Goal: Task Accomplishment & Management: Manage account settings

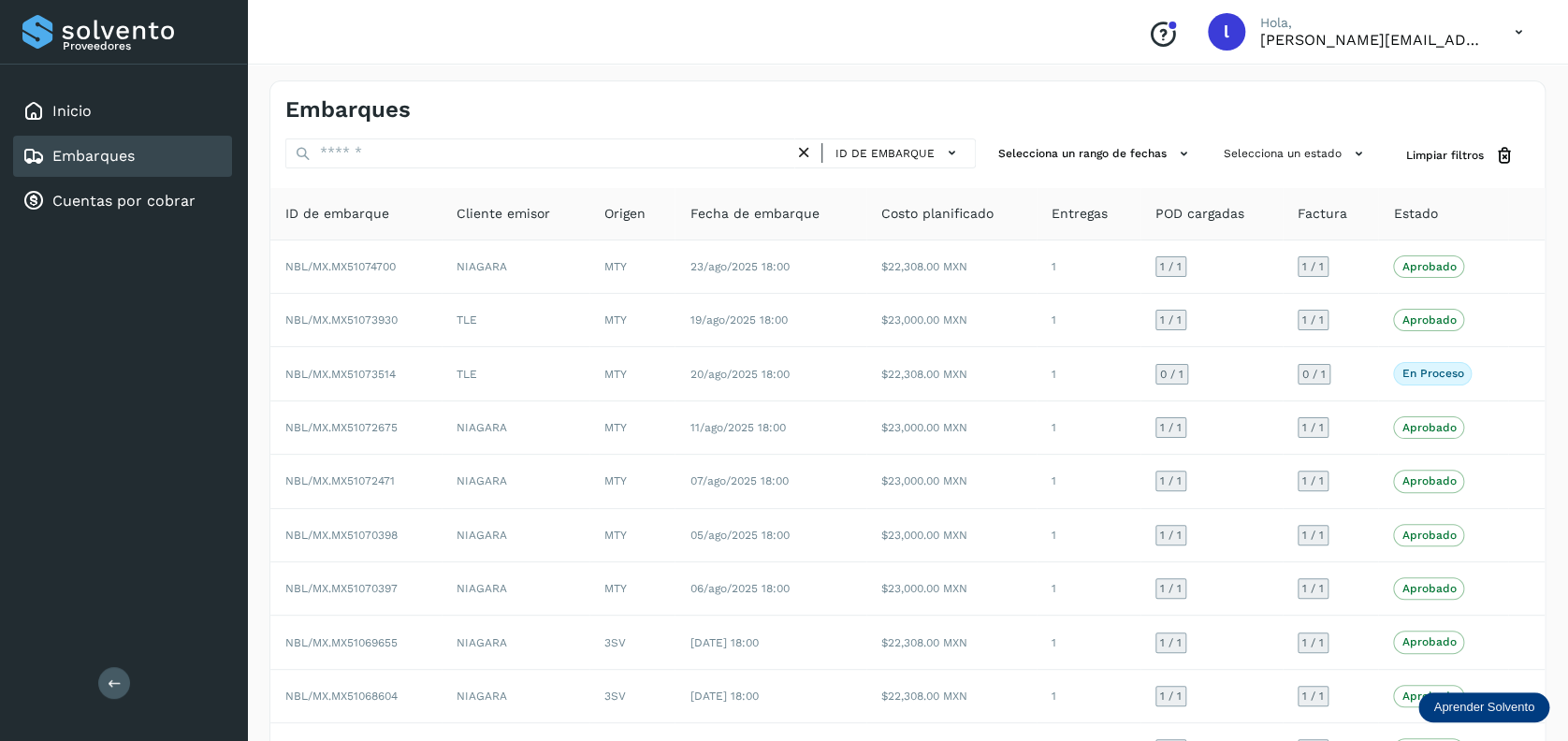
click at [119, 153] on link "Embarques" at bounding box center [93, 156] width 82 height 18
click at [121, 212] on div "Cuentas por cobrar" at bounding box center [122, 201] width 219 height 41
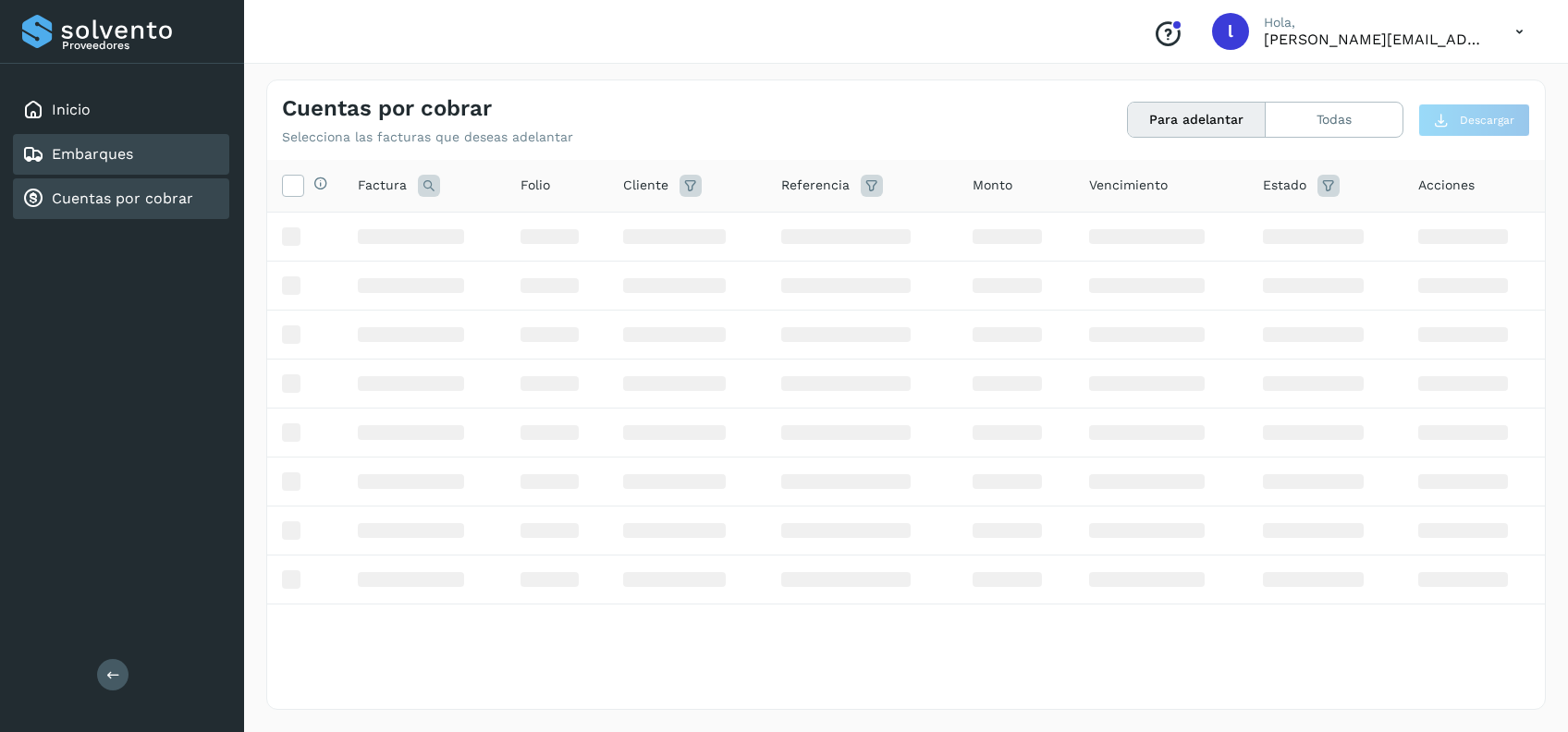
click at [116, 155] on link "Embarques" at bounding box center [92, 154] width 81 height 18
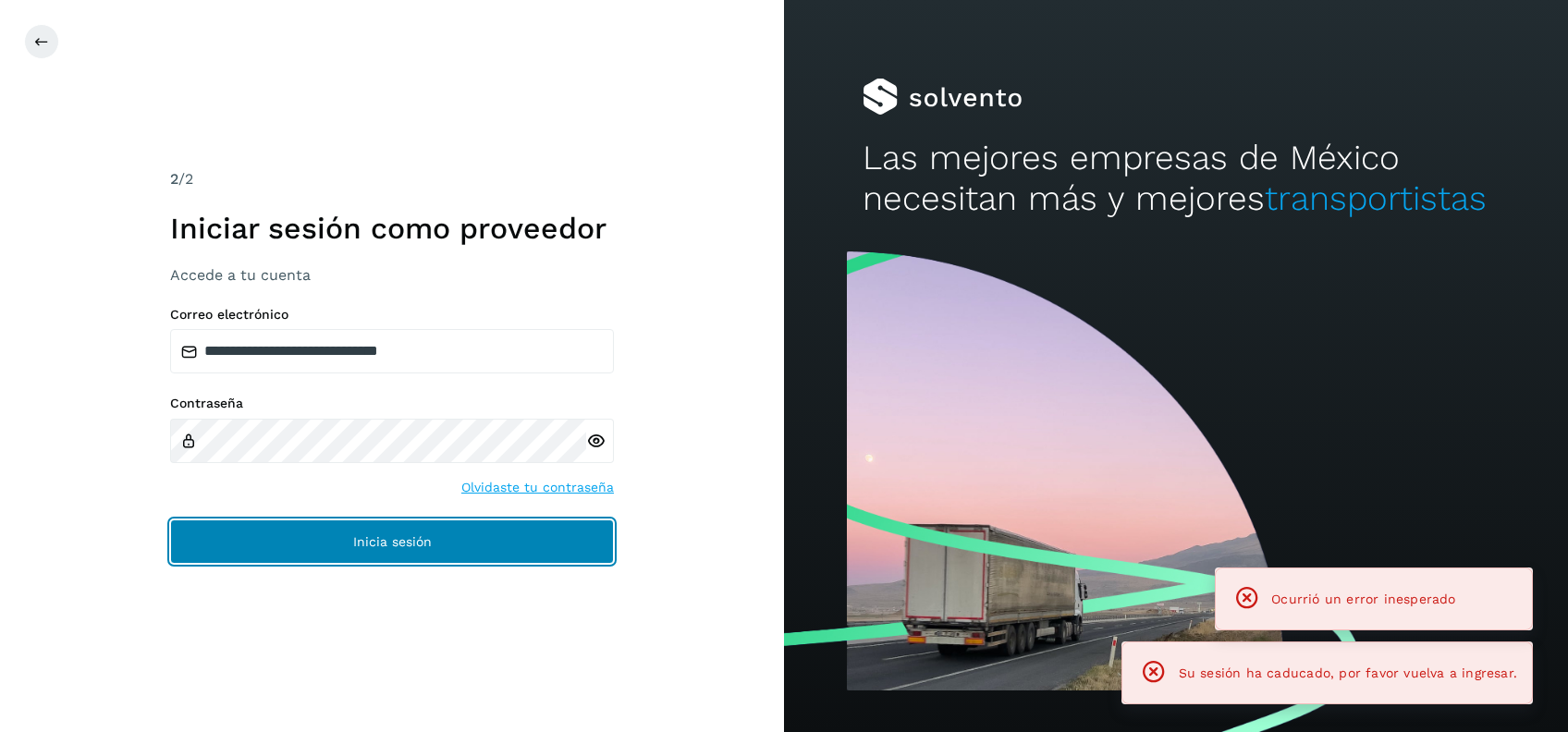
click at [363, 558] on button "Inicia sesión" at bounding box center [391, 541] width 444 height 44
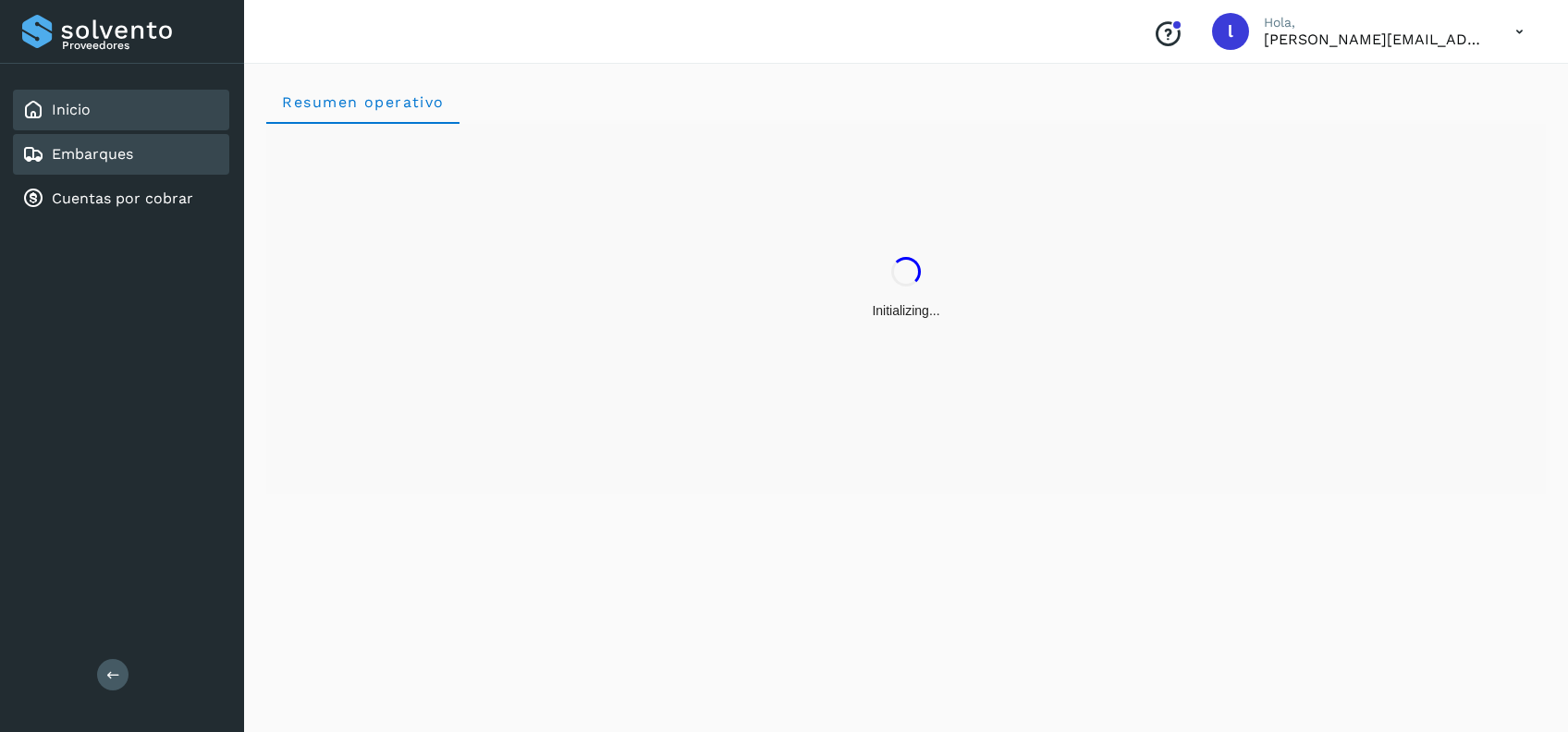
click at [102, 161] on link "Embarques" at bounding box center [92, 154] width 81 height 18
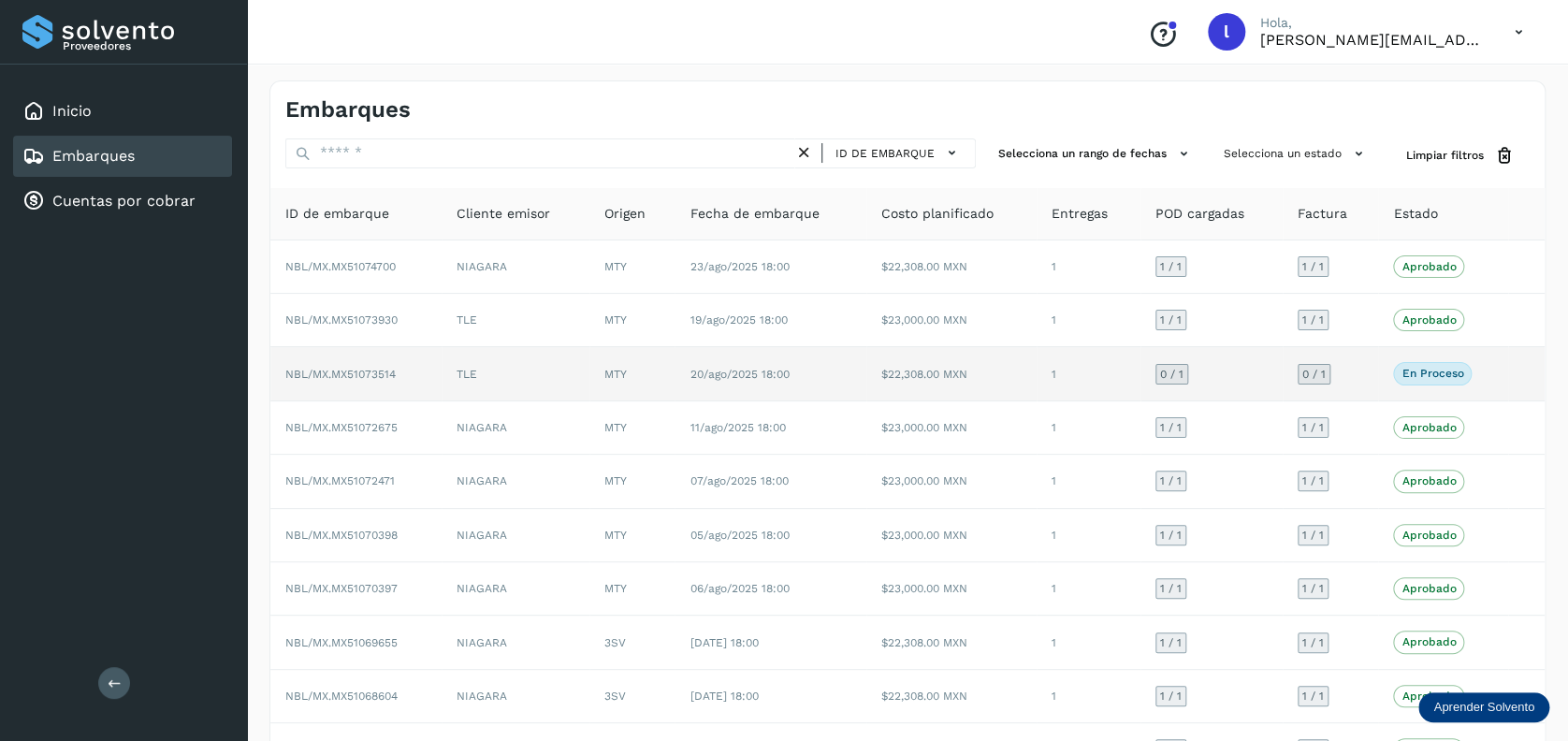
click at [1105, 374] on td "1" at bounding box center [1087, 373] width 103 height 53
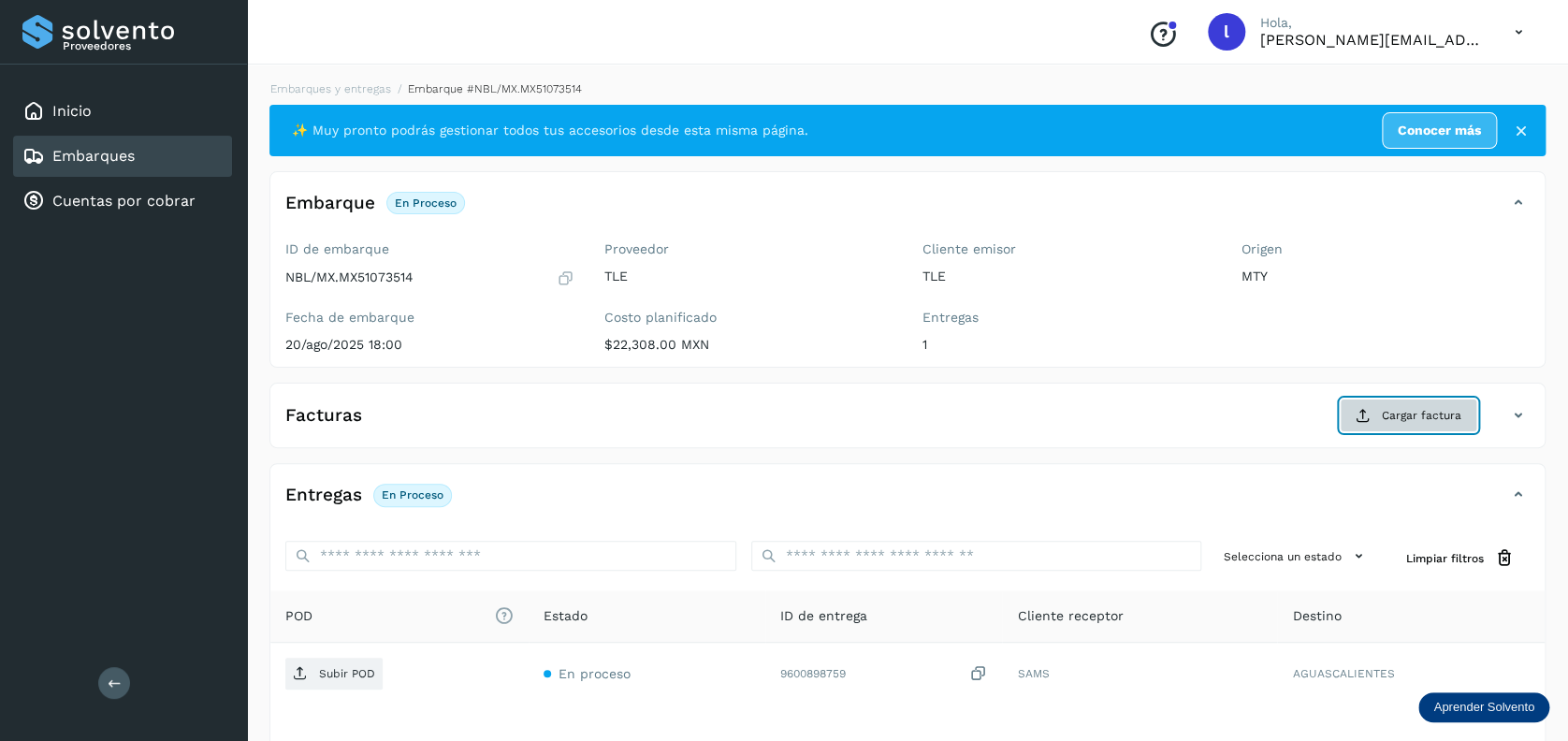
click at [1416, 427] on button "Cargar factura" at bounding box center [1408, 416] width 138 height 34
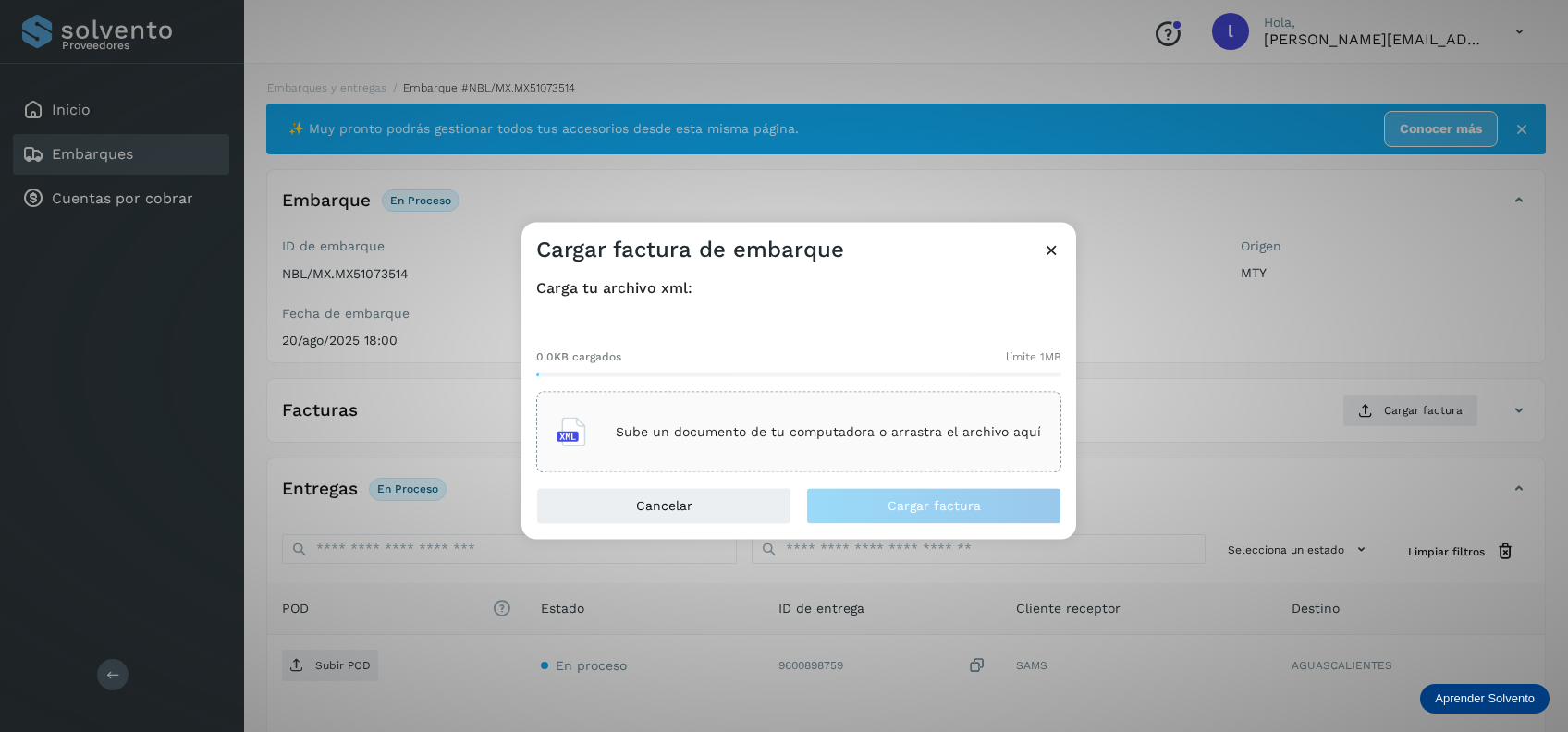
click at [788, 437] on p "Sube un documento de tu computadora o arrastra el archivo aquí" at bounding box center [828, 433] width 426 height 16
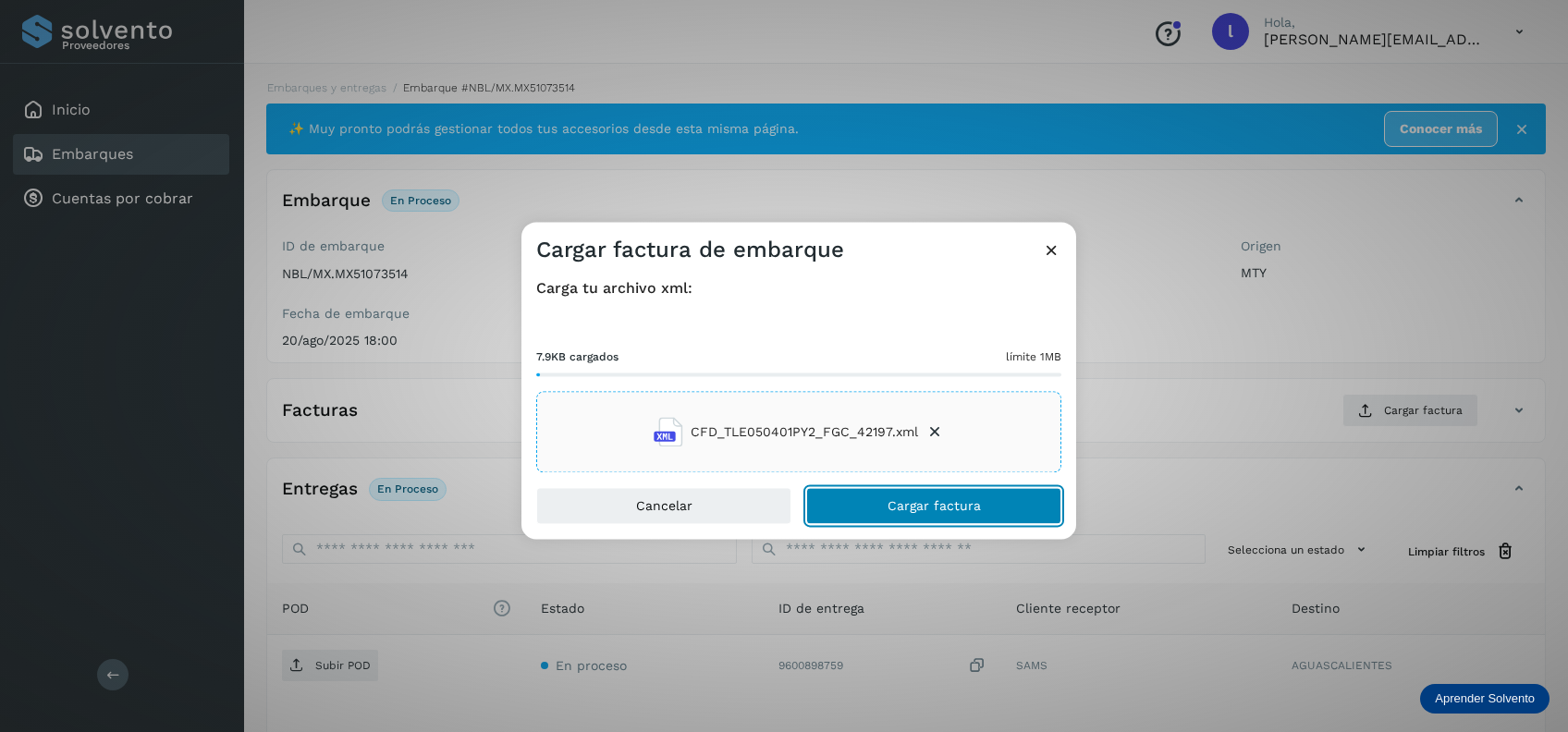
click at [949, 511] on span "Cargar factura" at bounding box center [934, 506] width 94 height 13
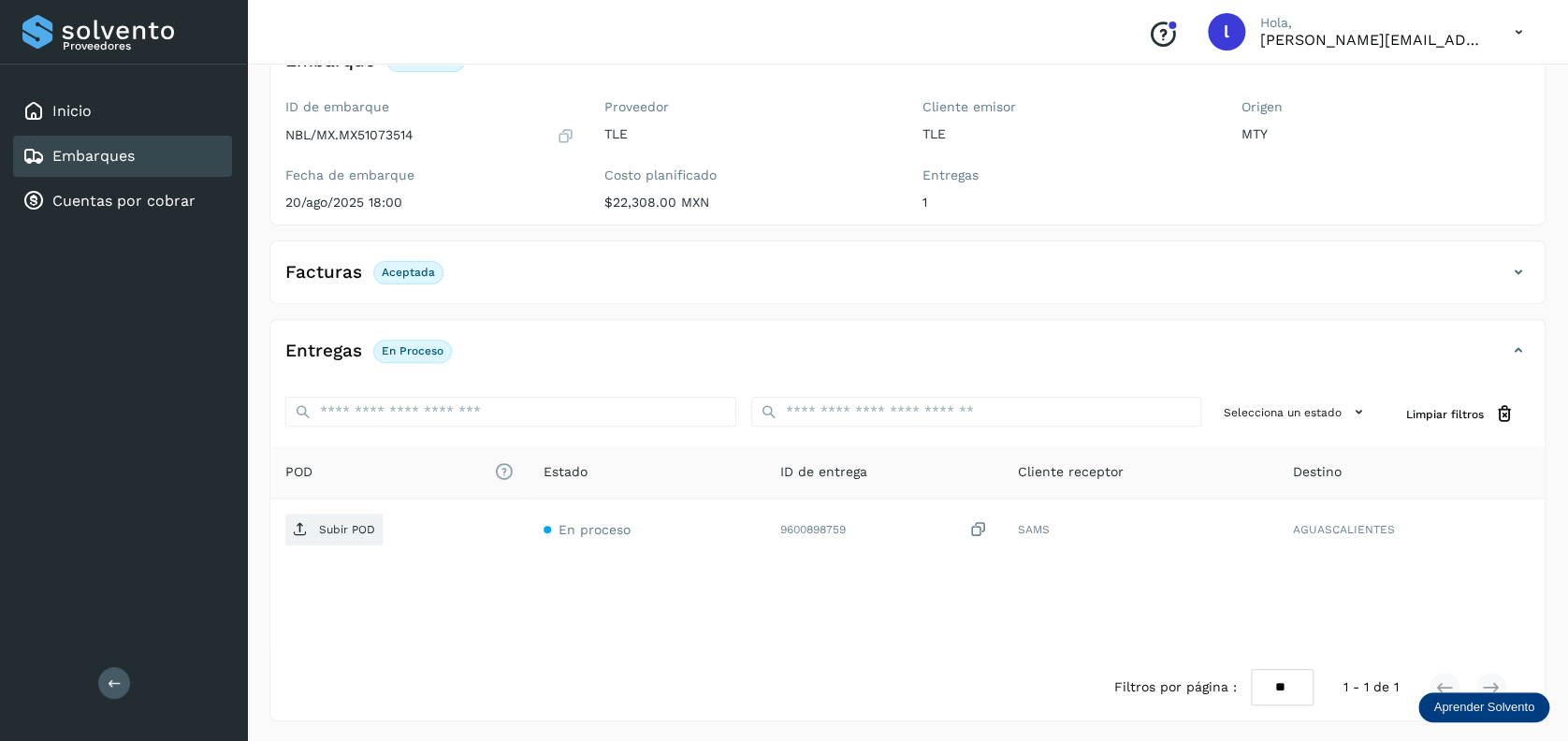
scroll to position [143, 0]
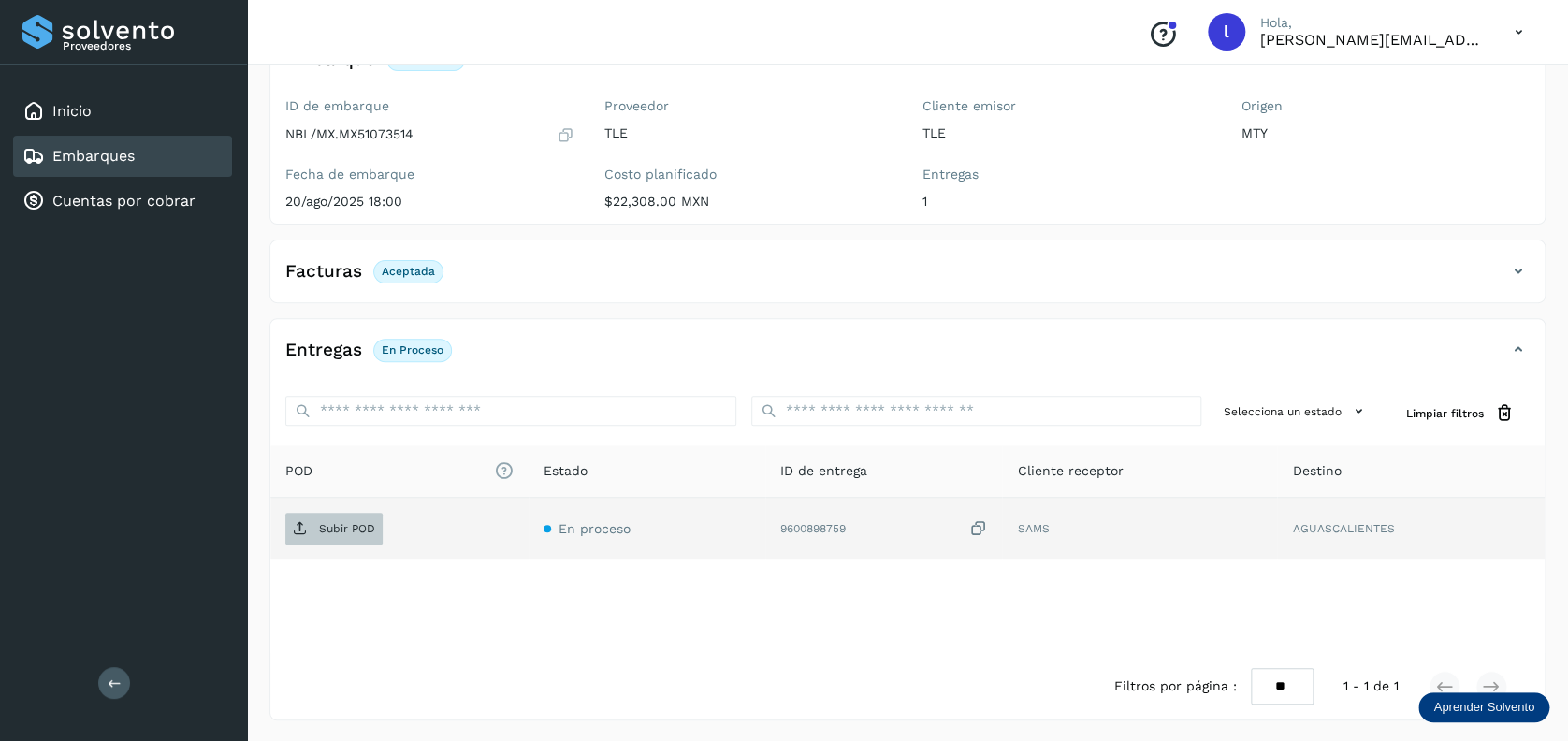
click at [338, 533] on p "Subir POD" at bounding box center [347, 528] width 56 height 13
click at [79, 156] on link "Embarques" at bounding box center [93, 156] width 82 height 18
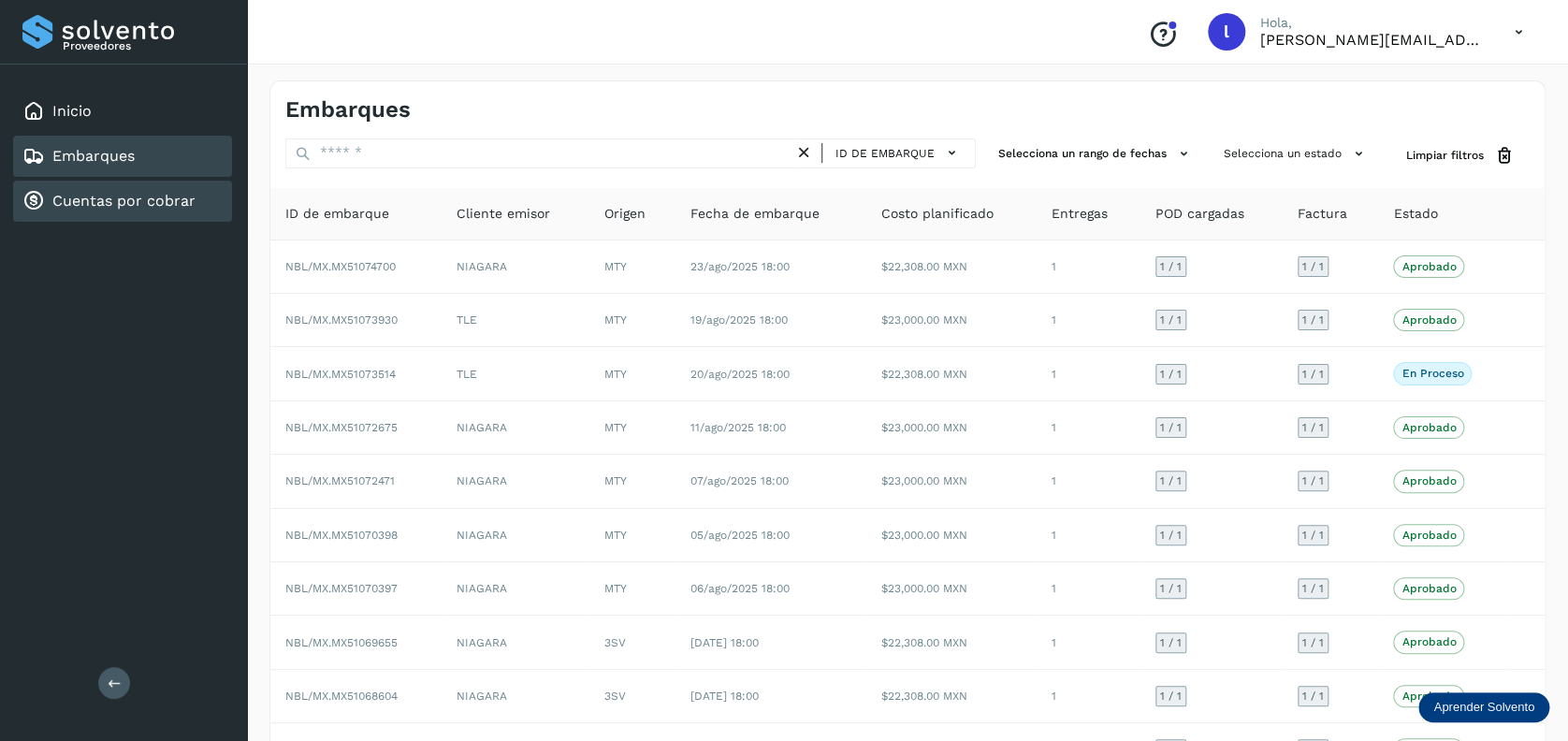
click at [120, 196] on link "Cuentas por cobrar" at bounding box center [123, 201] width 143 height 18
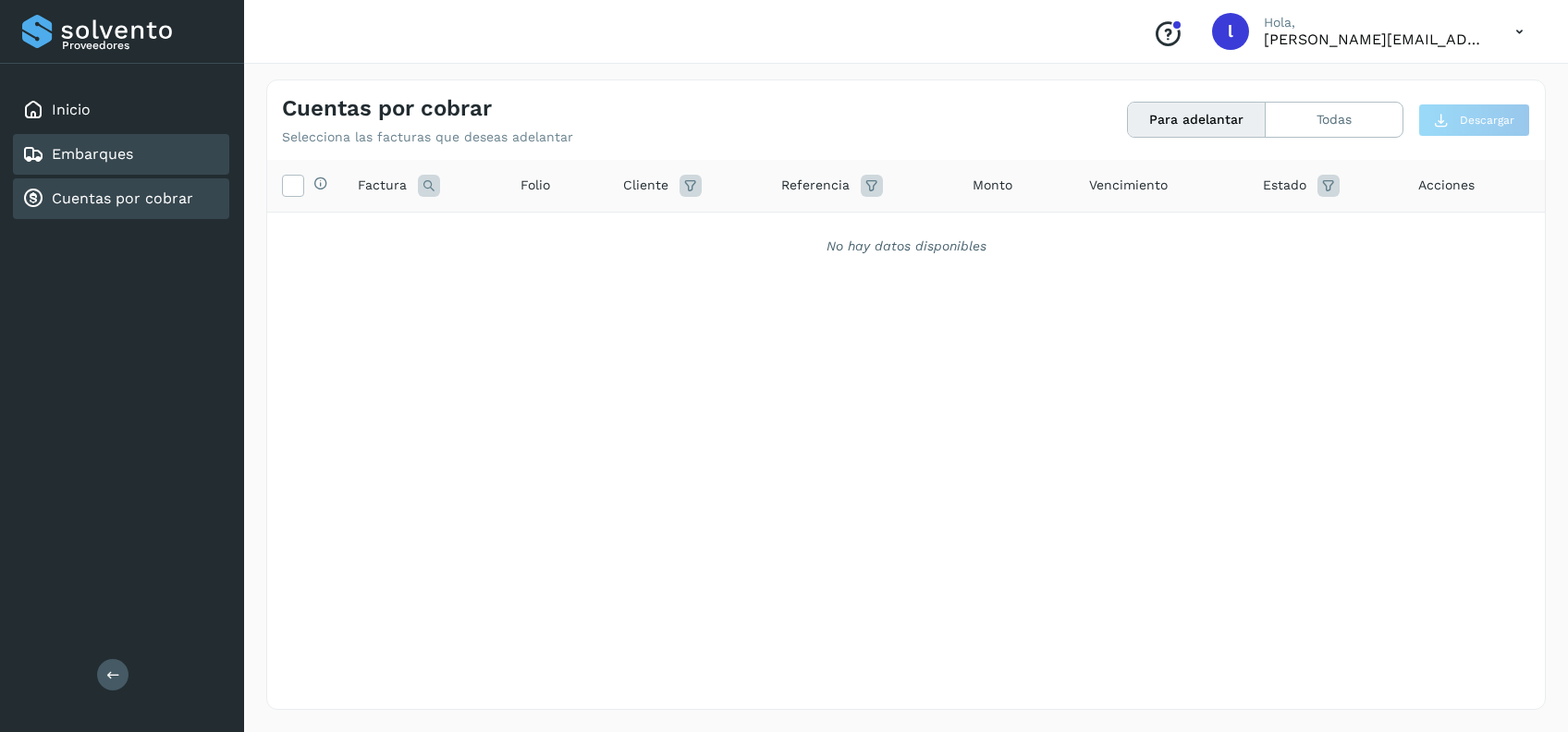
click at [134, 146] on div "Embarques" at bounding box center [121, 154] width 216 height 41
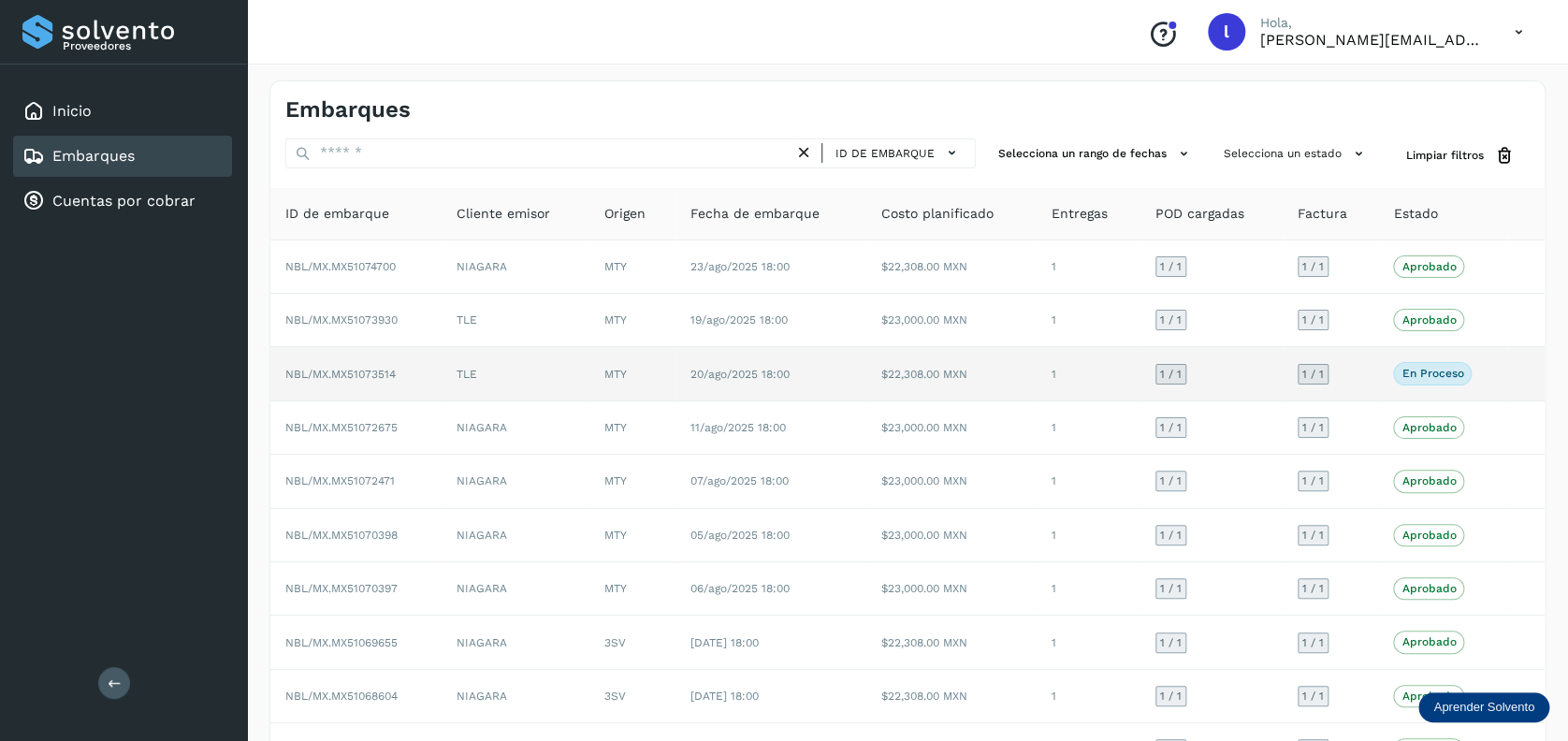
click at [1101, 369] on td "1" at bounding box center [1087, 373] width 103 height 53
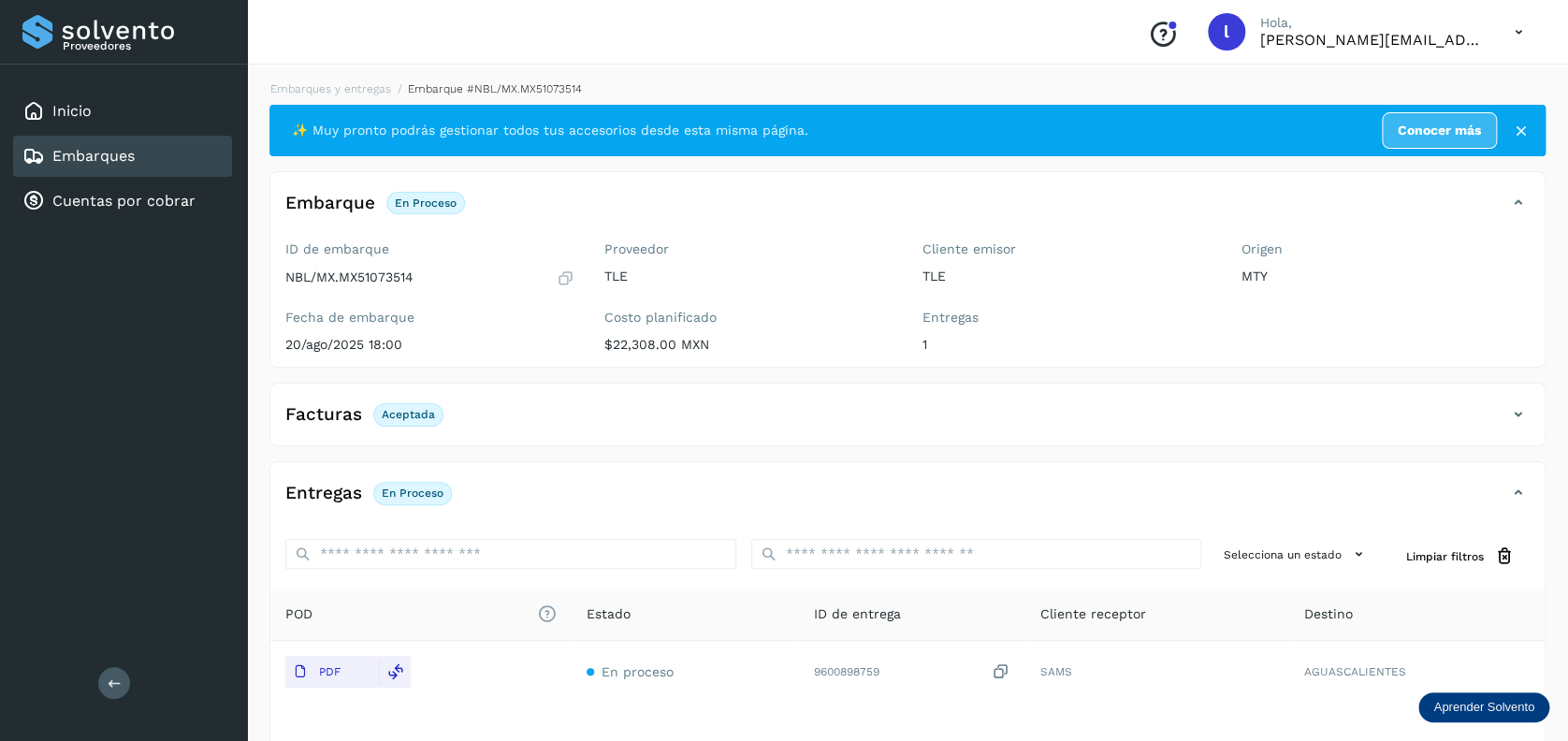
click at [151, 166] on div "Embarques" at bounding box center [122, 156] width 219 height 41
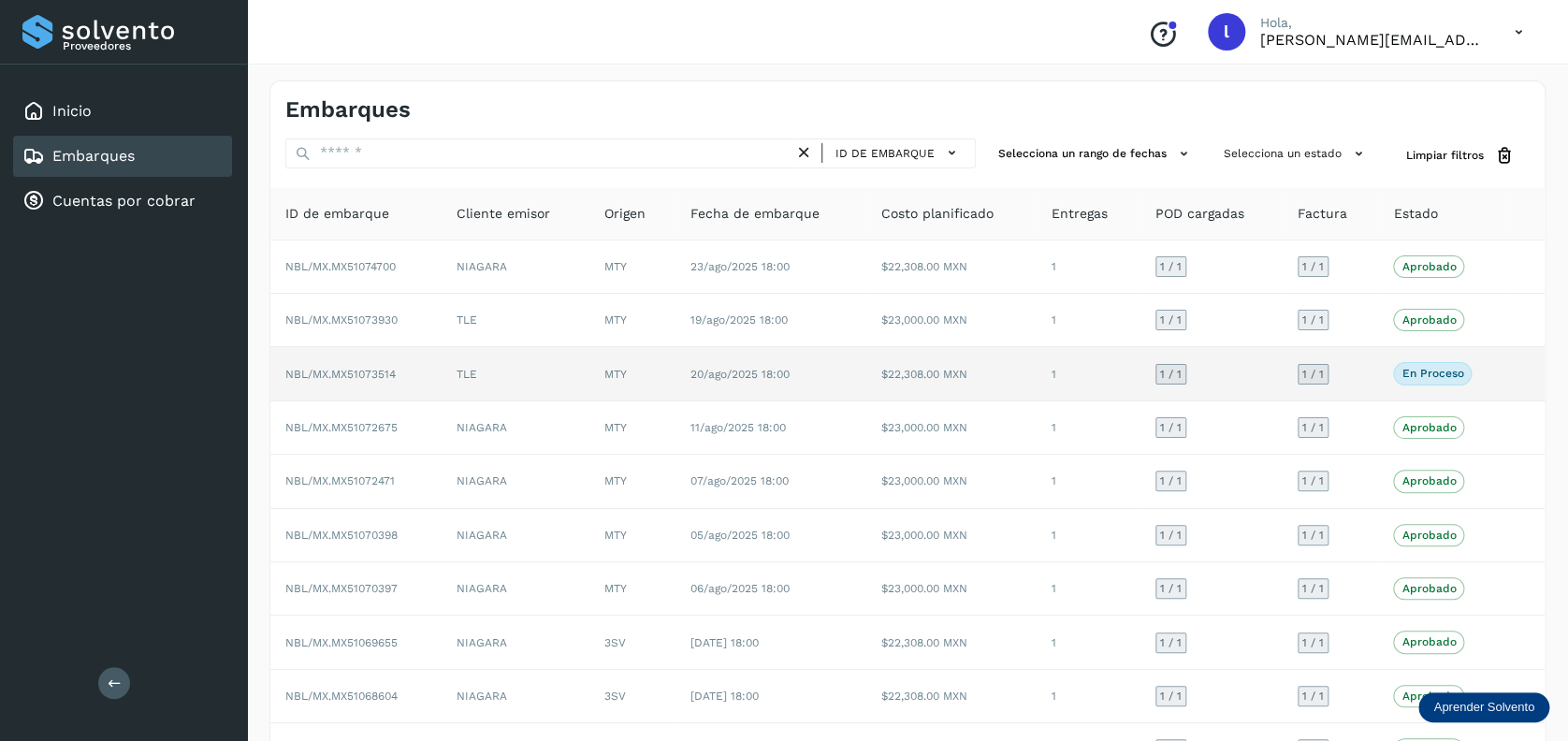
click at [547, 386] on td "TLE" at bounding box center [516, 373] width 149 height 53
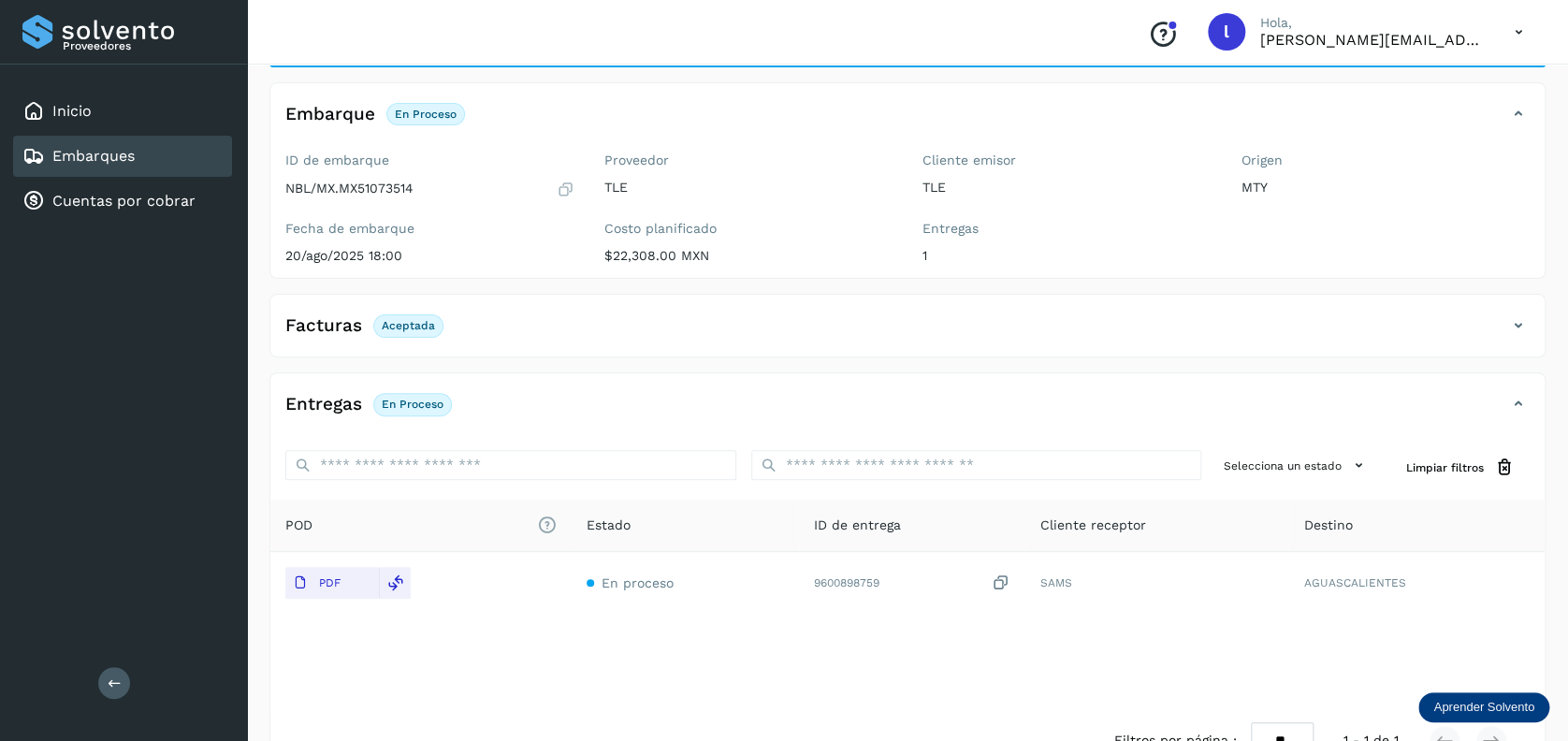
scroll to position [124, 0]
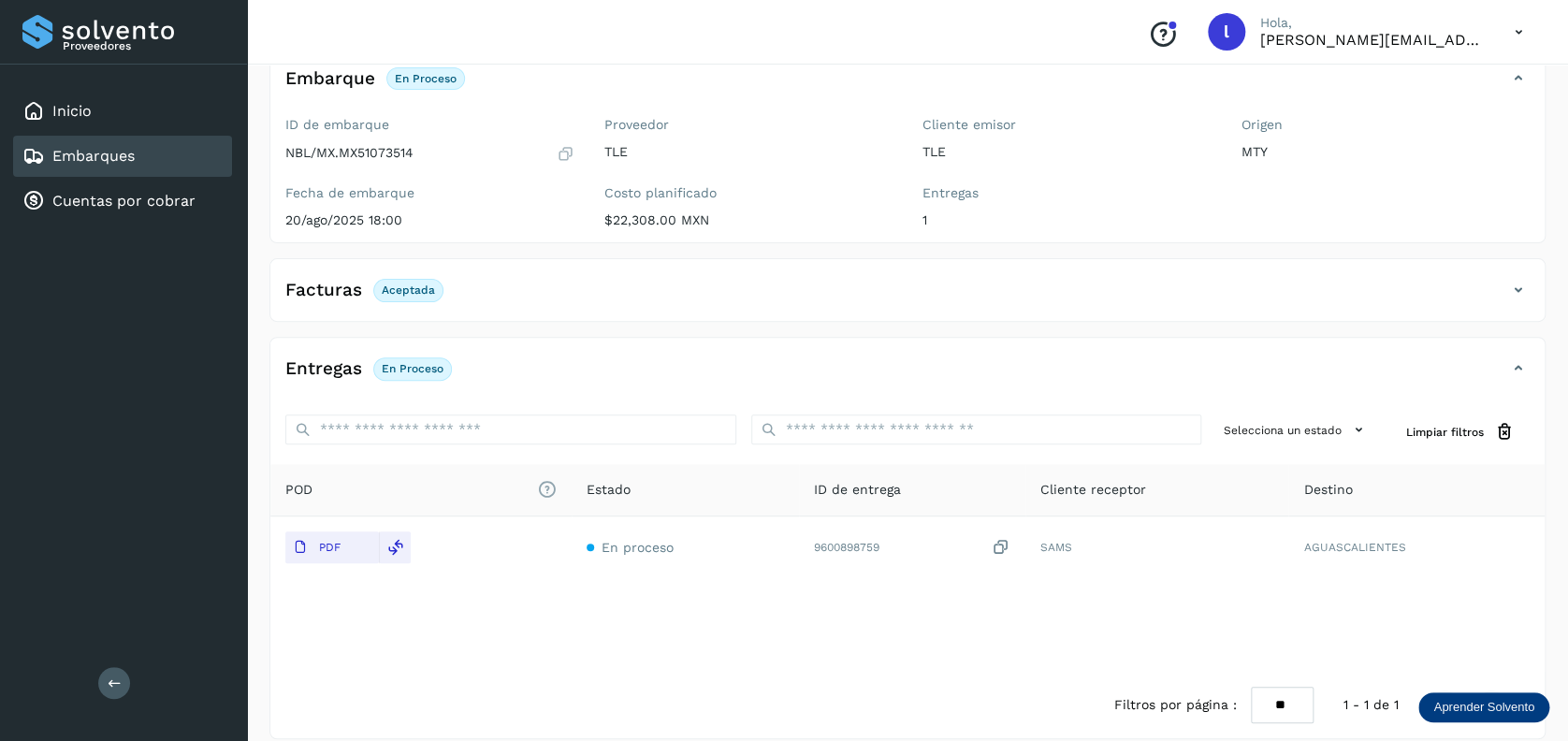
click at [91, 156] on link "Embarques" at bounding box center [93, 156] width 82 height 18
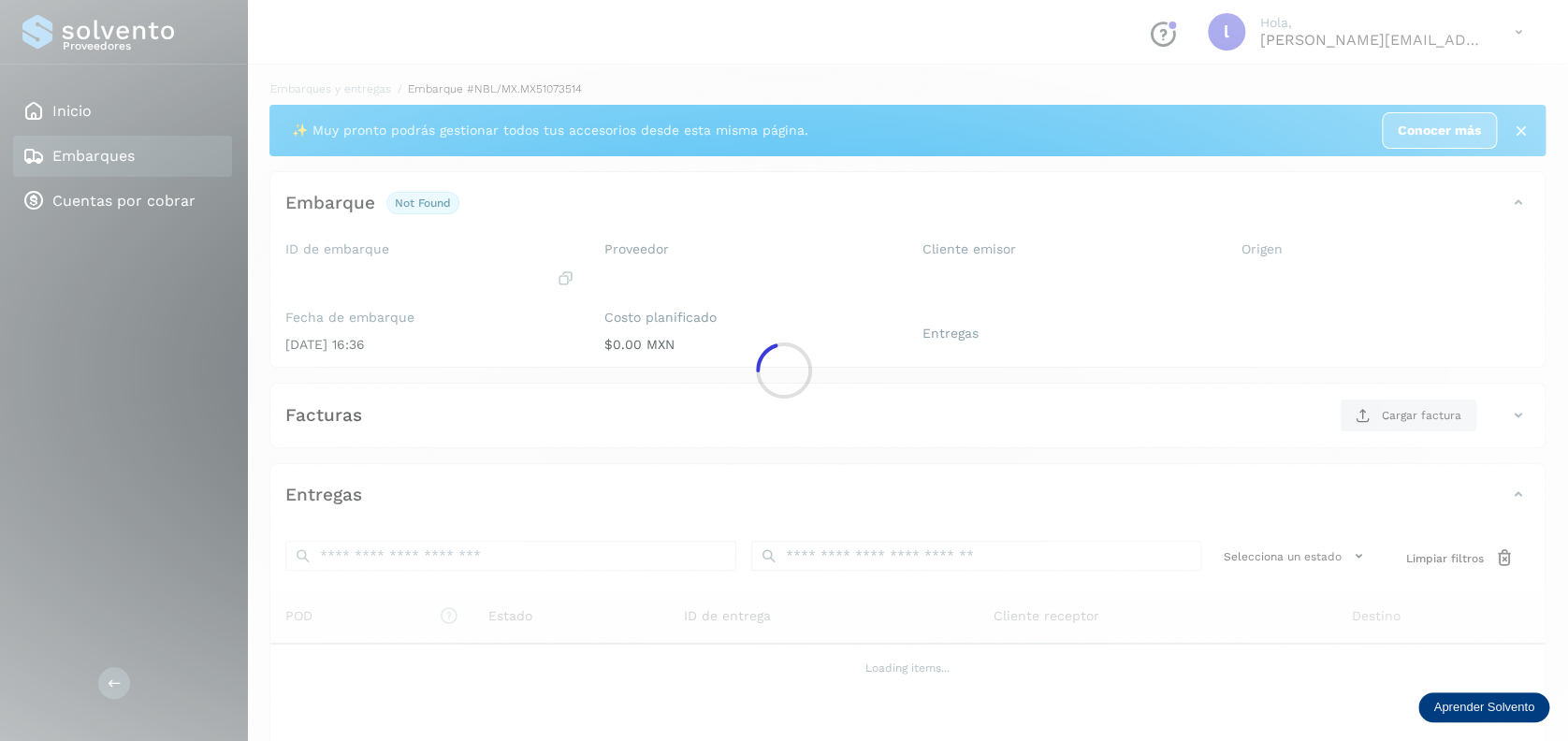
scroll to position [124, 0]
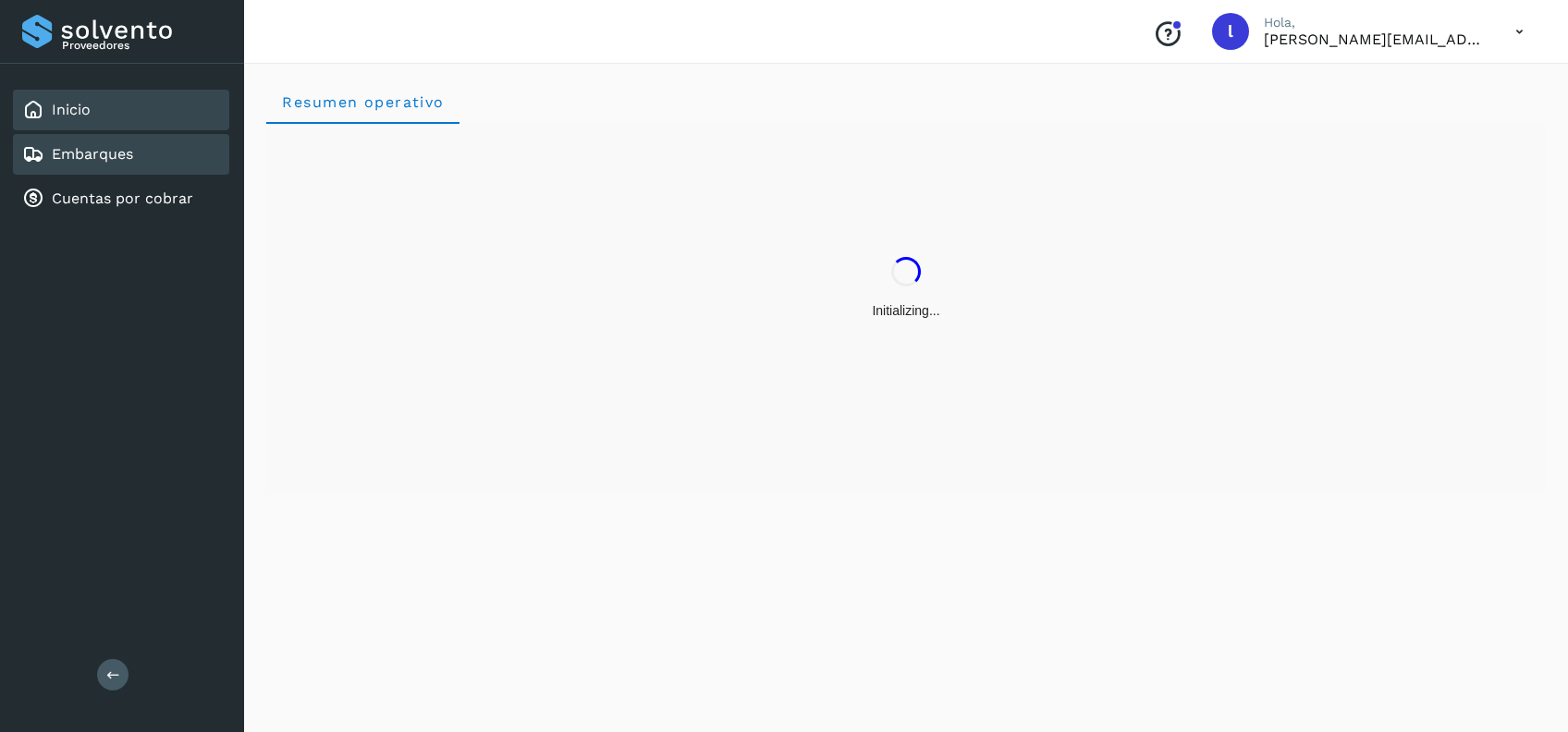
click at [119, 166] on div "Embarques" at bounding box center [121, 154] width 216 height 41
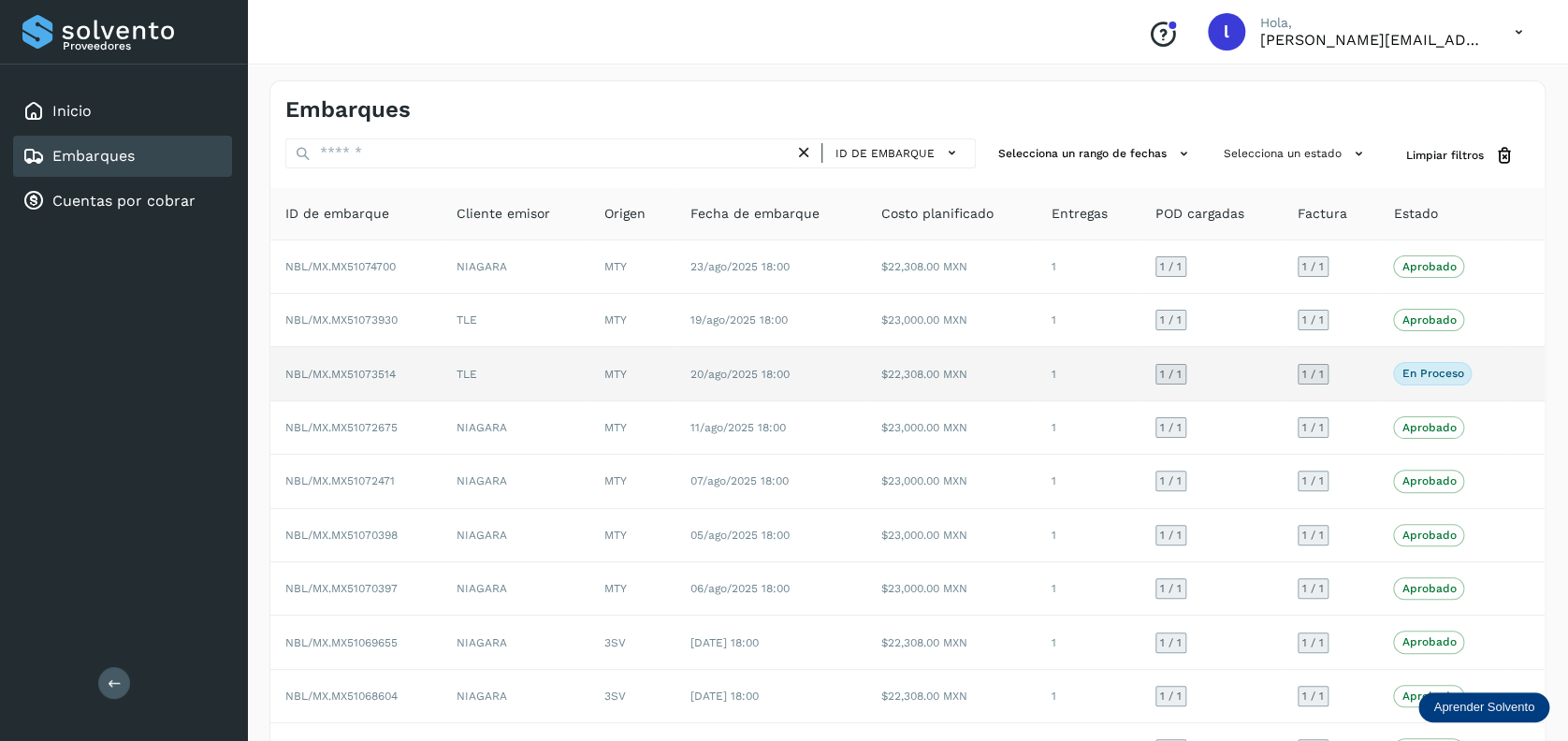
click at [562, 372] on td "TLE" at bounding box center [516, 373] width 149 height 53
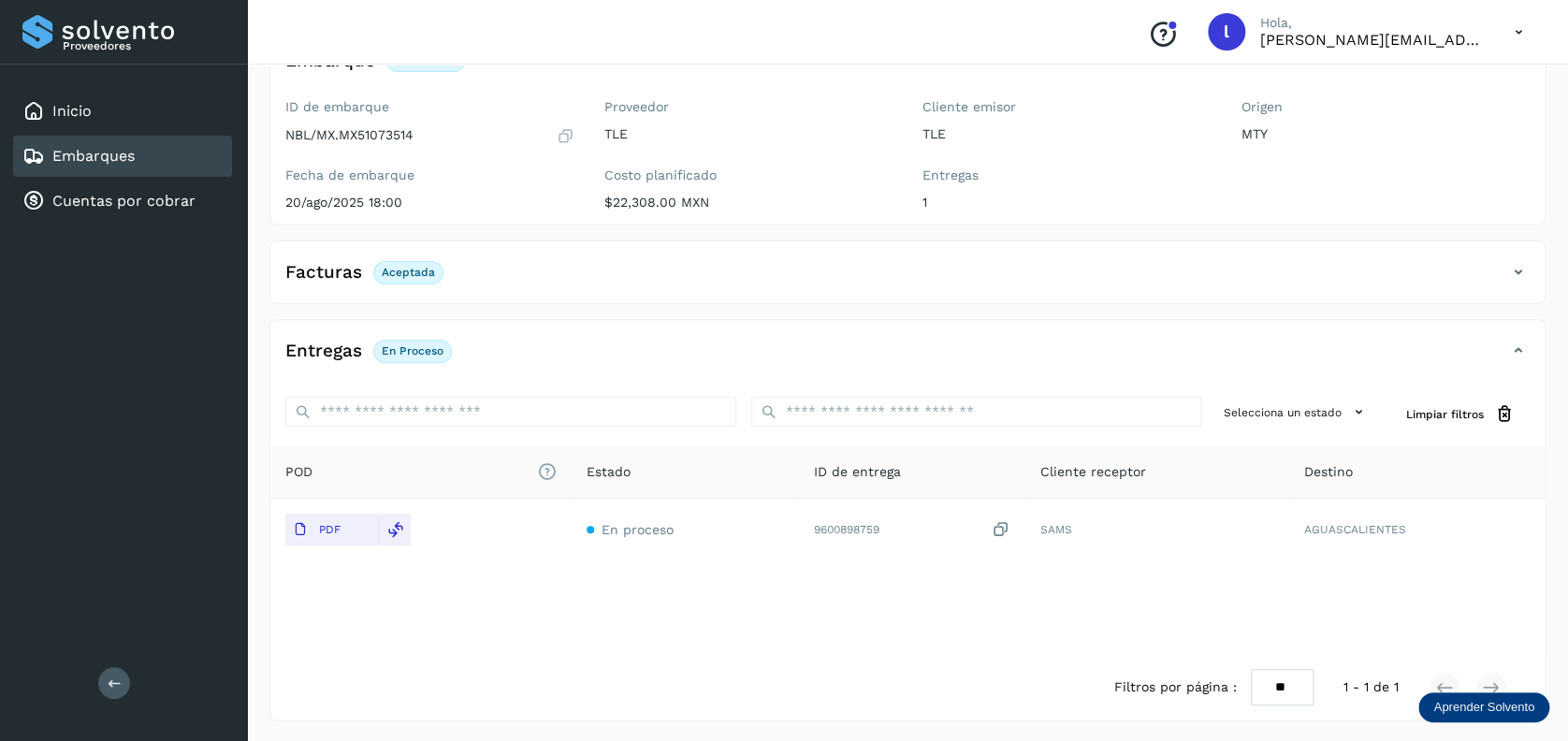
scroll to position [143, 0]
click at [73, 152] on link "Embarques" at bounding box center [93, 156] width 82 height 18
